Goal: Transaction & Acquisition: Book appointment/travel/reservation

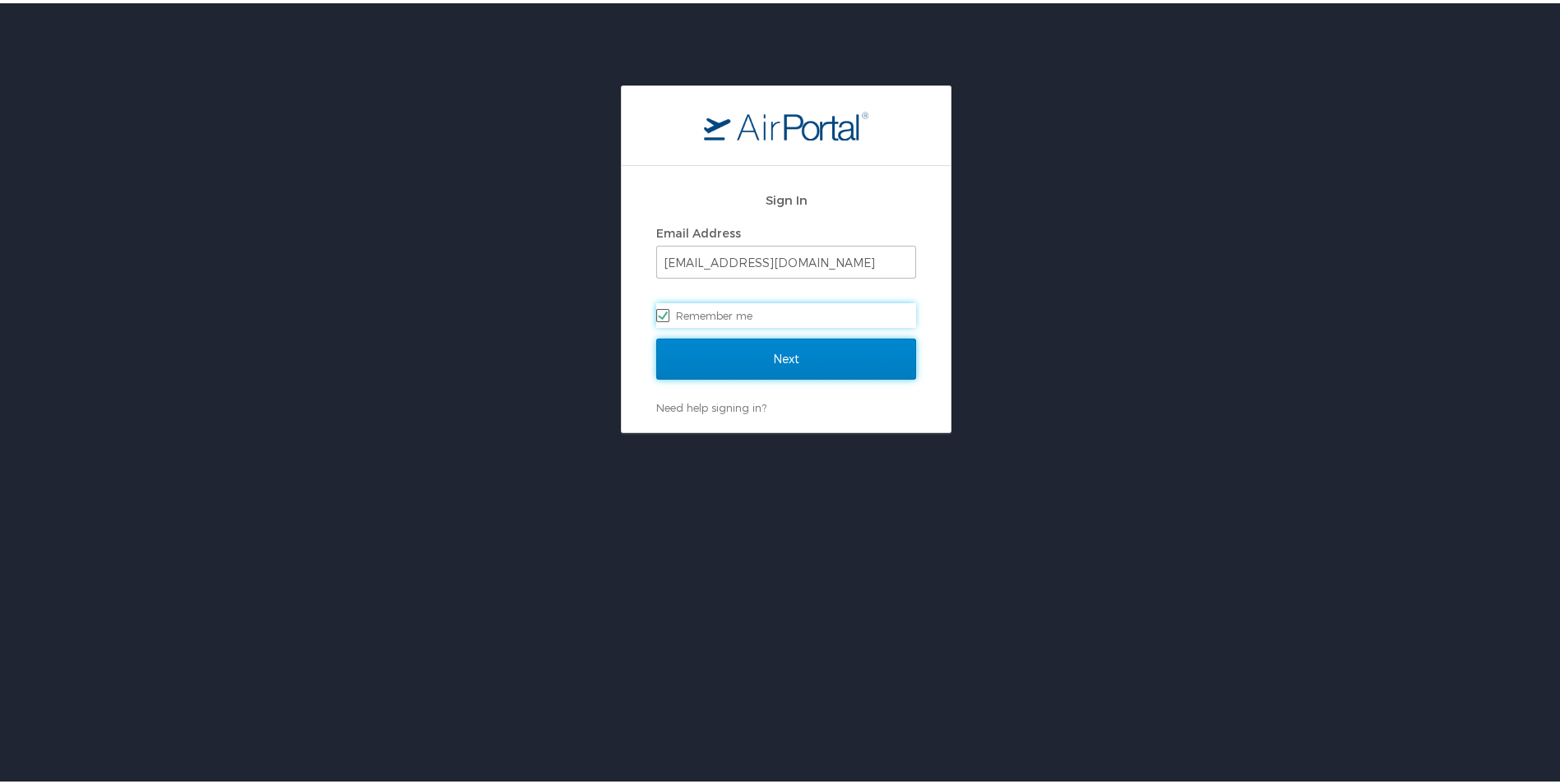
drag, startPoint x: 758, startPoint y: 359, endPoint x: 785, endPoint y: 364, distance: 27.5
click at [759, 359] on input "Next" at bounding box center [786, 355] width 260 height 41
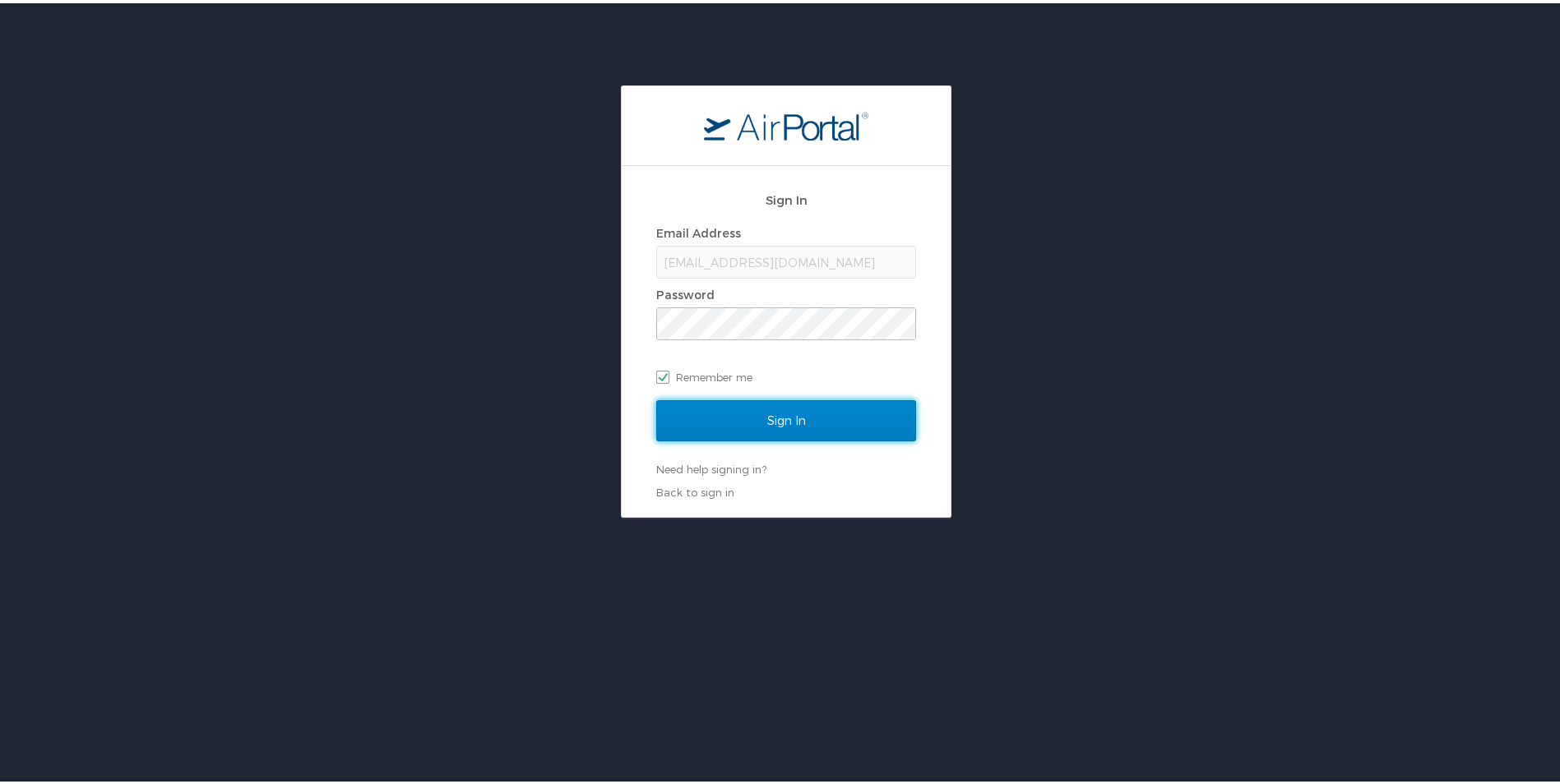
click at [899, 414] on input "Sign In" at bounding box center [786, 417] width 260 height 41
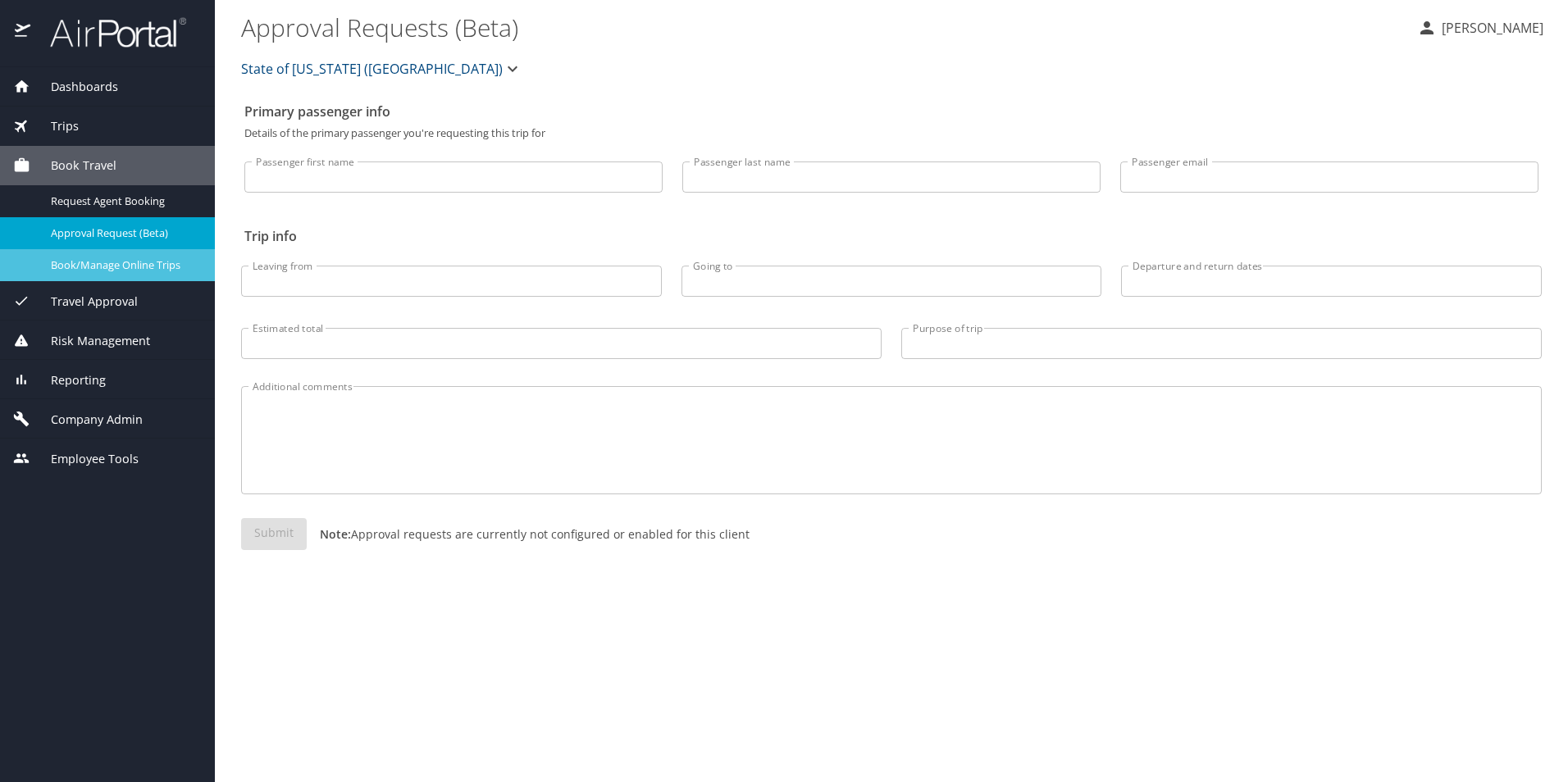
click at [147, 265] on span "Book/Manage Online Trips" at bounding box center [123, 265] width 144 height 16
click at [68, 262] on span "Book/Manage Online Trips" at bounding box center [123, 265] width 144 height 16
click at [122, 260] on span "Book/Manage Online Trips" at bounding box center [123, 265] width 144 height 16
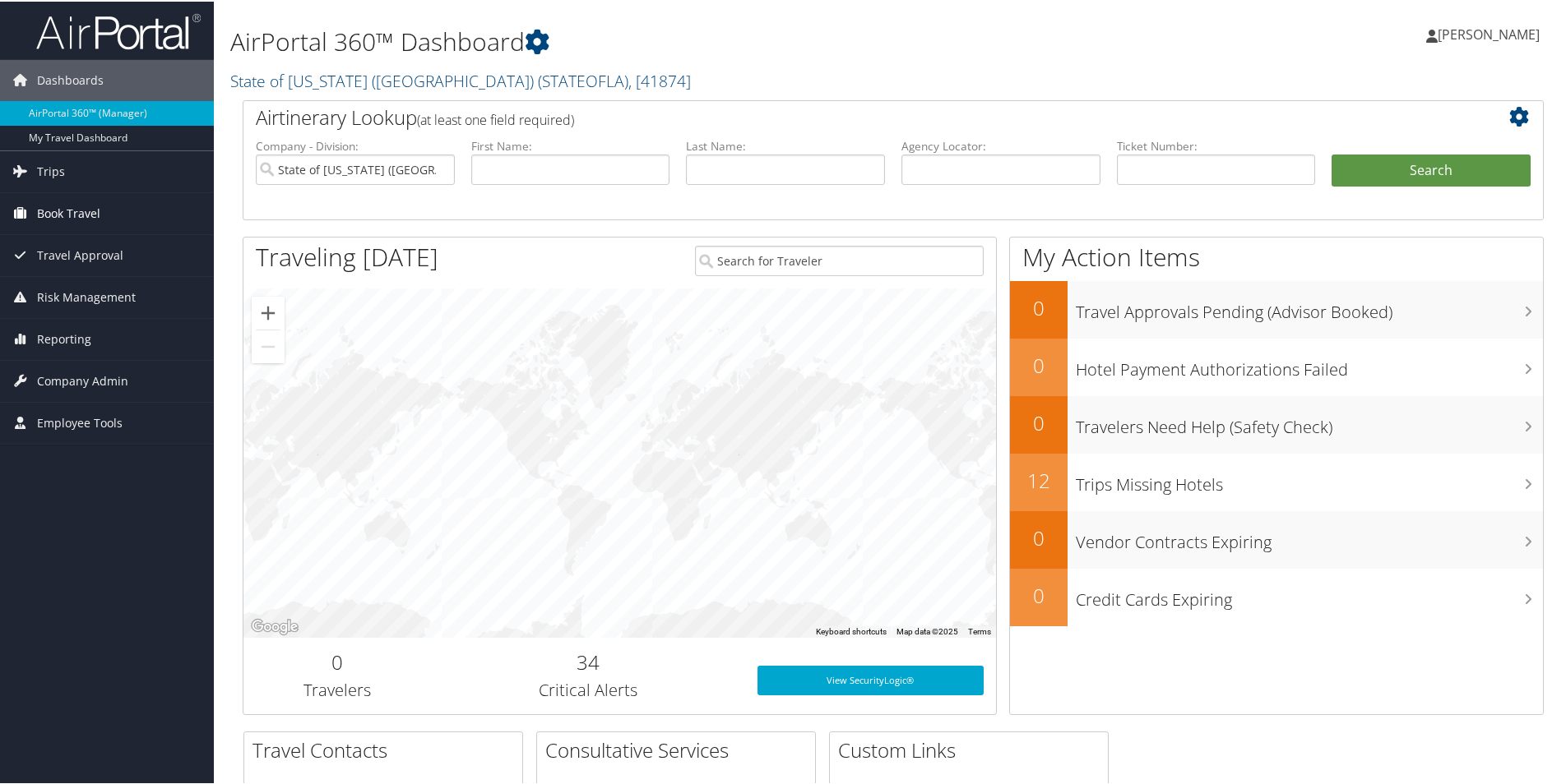
click at [78, 208] on span "Book Travel" at bounding box center [69, 212] width 63 height 41
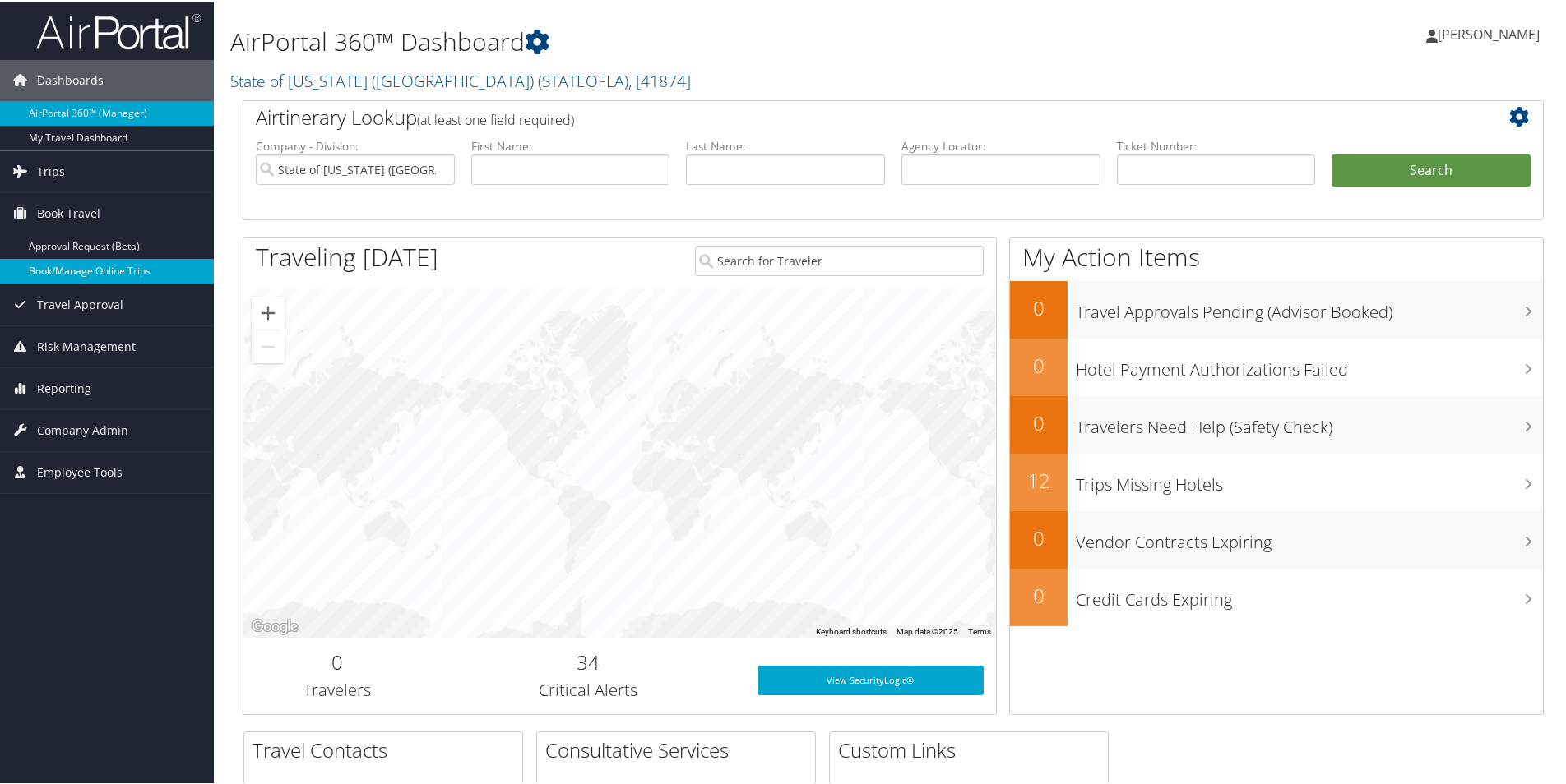
click at [100, 260] on link "Book/Manage Online Trips" at bounding box center [107, 269] width 214 height 25
